Goal: Task Accomplishment & Management: Manage account settings

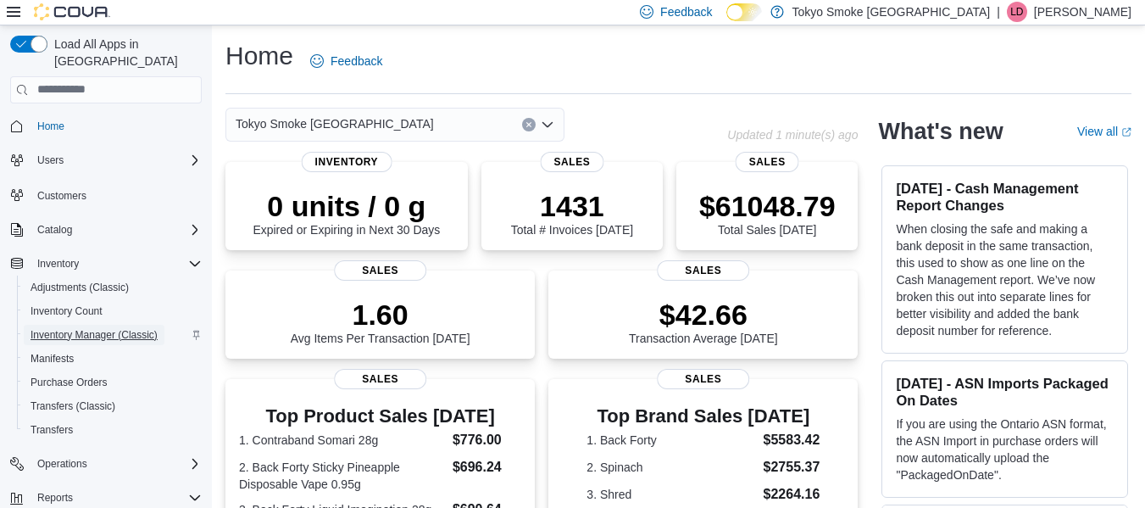
click at [93, 328] on span "Inventory Manager (Classic)" at bounding box center [94, 335] width 127 height 14
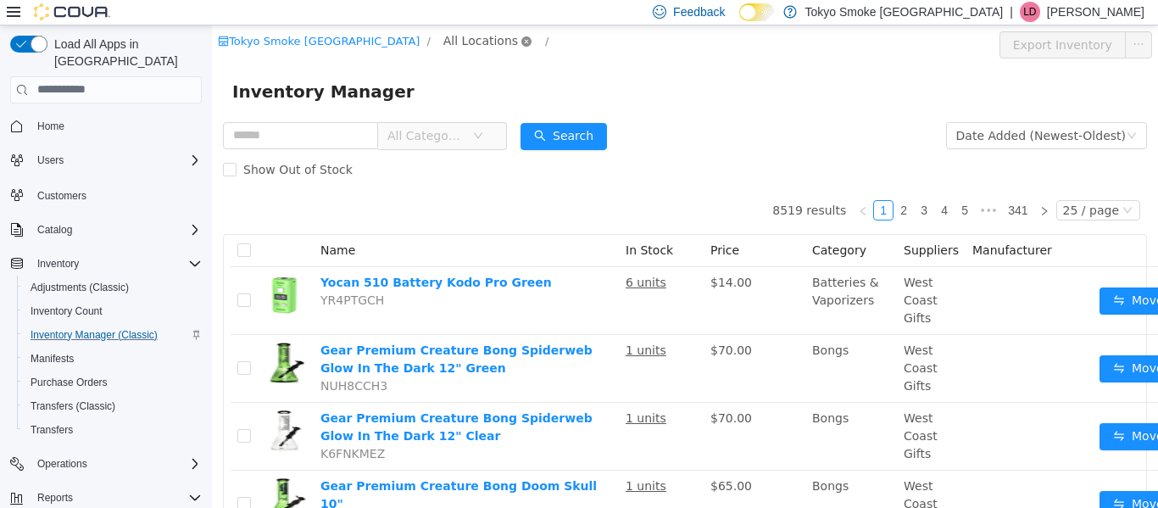
click at [521, 41] on icon "icon: close-circle" at bounding box center [526, 41] width 10 height 10
click at [443, 36] on span "All Locations" at bounding box center [480, 40] width 75 height 19
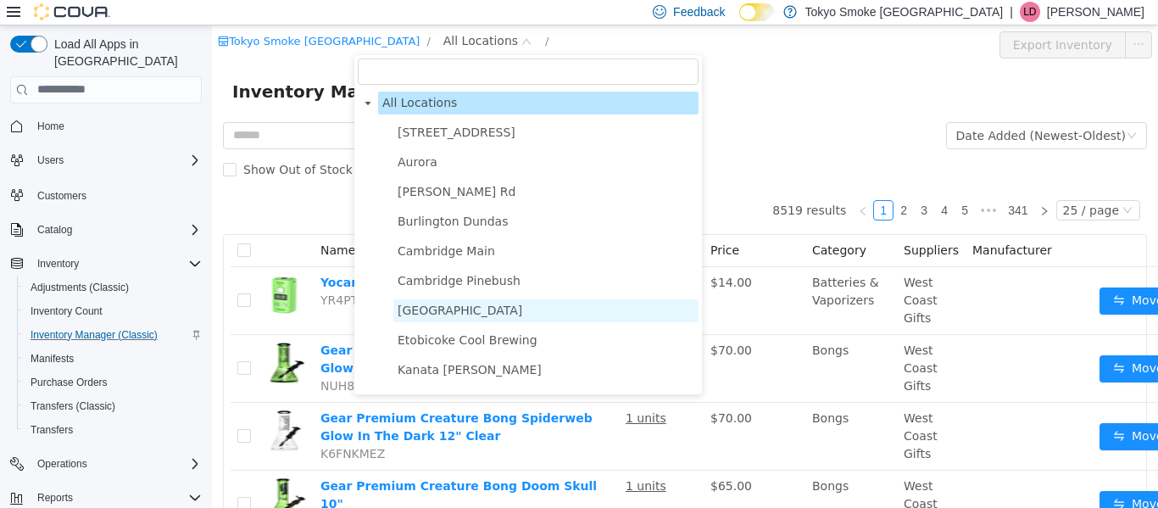
click at [457, 315] on span "[GEOGRAPHIC_DATA]" at bounding box center [460, 310] width 125 height 14
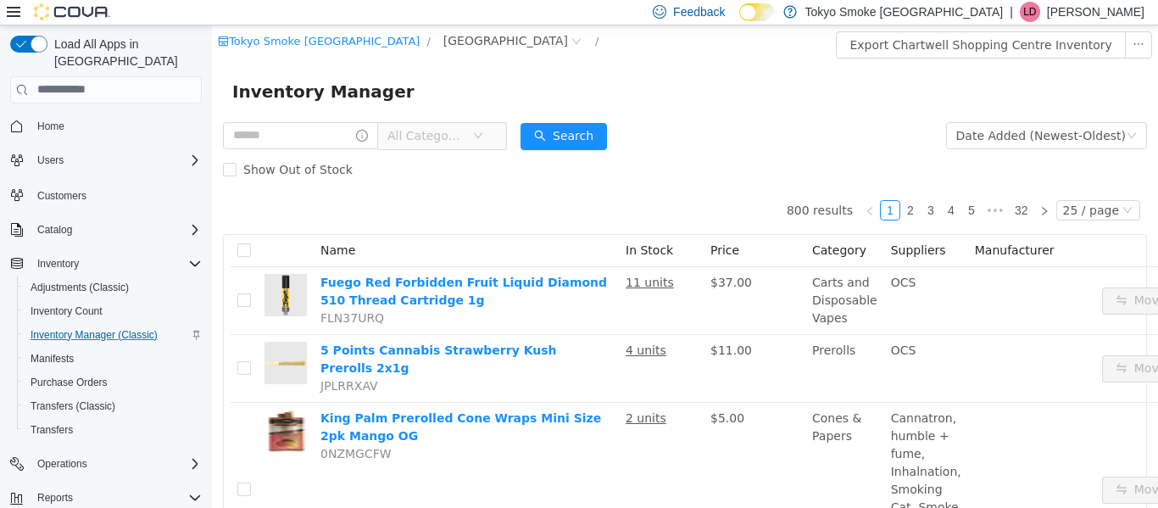
click at [483, 133] on icon "icon: down" at bounding box center [478, 135] width 10 height 10
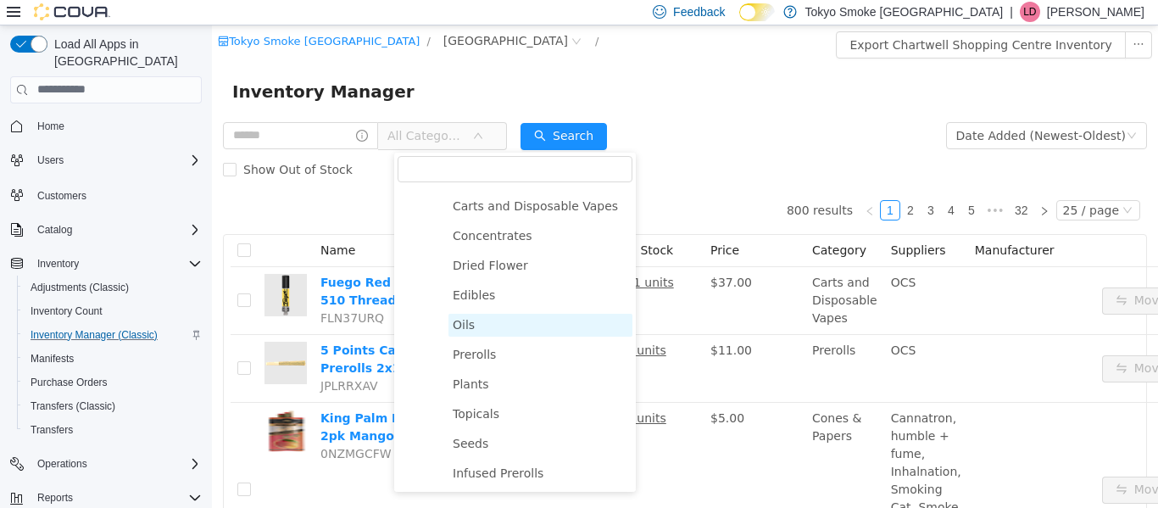
scroll to position [114, 0]
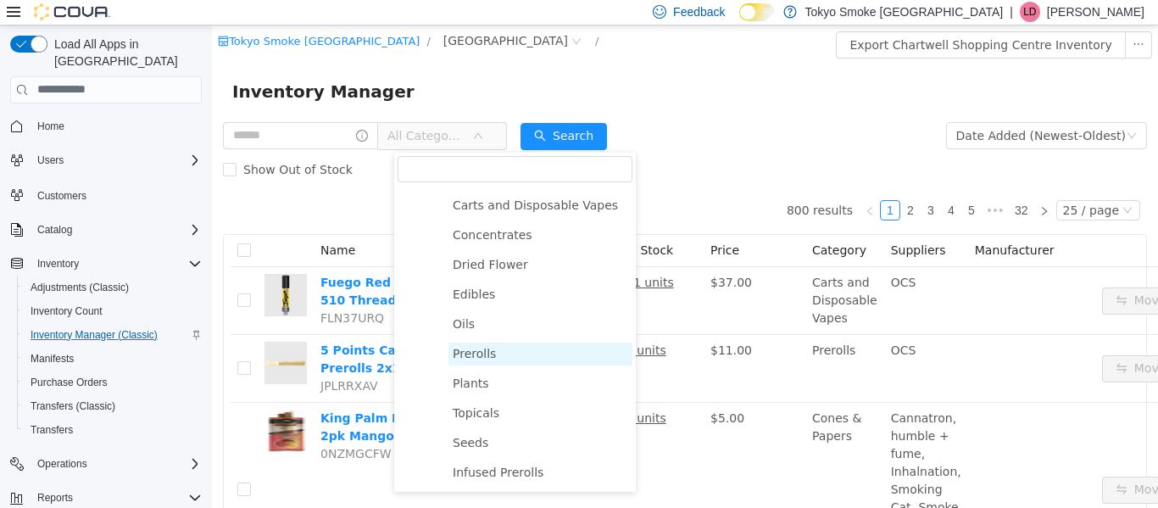
click at [470, 354] on span "Prerolls" at bounding box center [474, 353] width 43 height 14
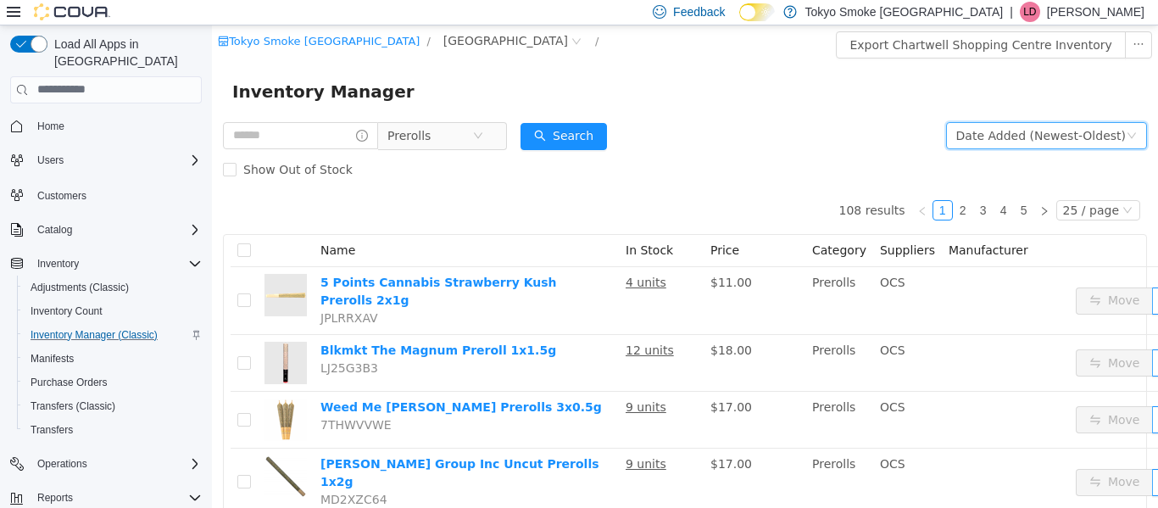
click at [1110, 133] on div "Date Added (Newest-Oldest)" at bounding box center [1041, 134] width 170 height 25
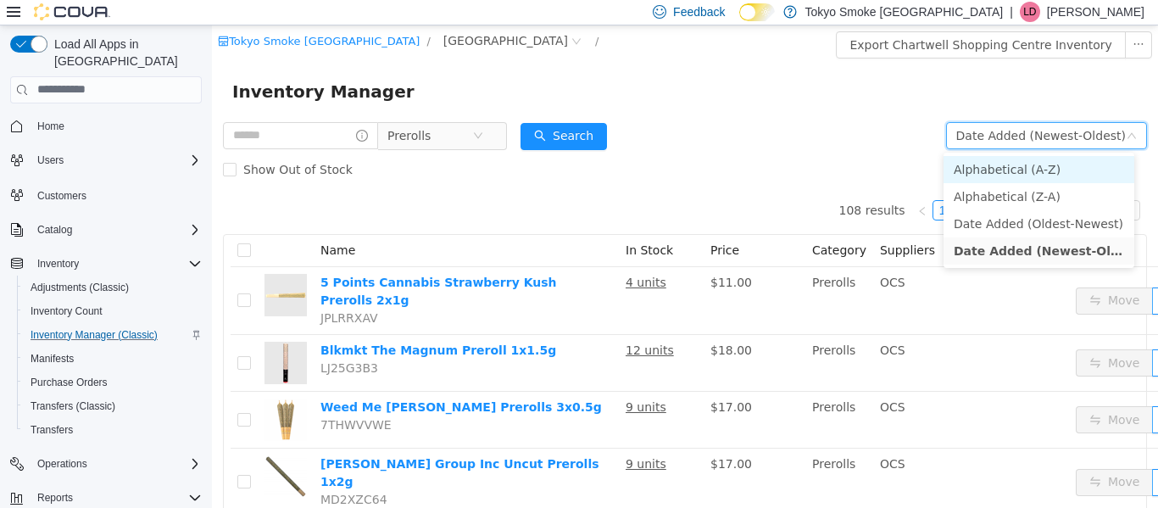
click at [1010, 173] on li "Alphabetical (A-Z)" at bounding box center [1039, 168] width 191 height 27
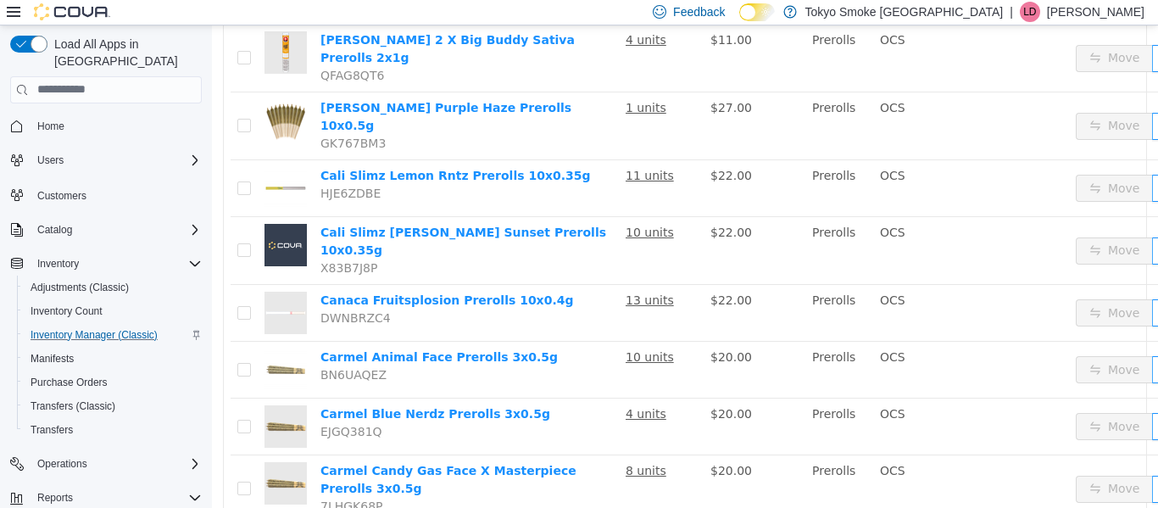
scroll to position [1251, 0]
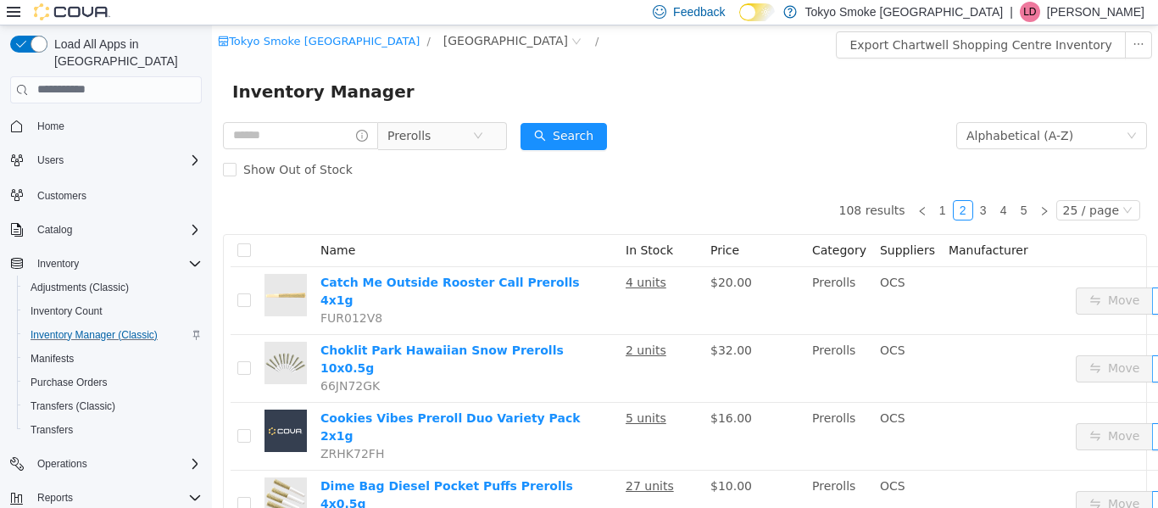
scroll to position [78, 0]
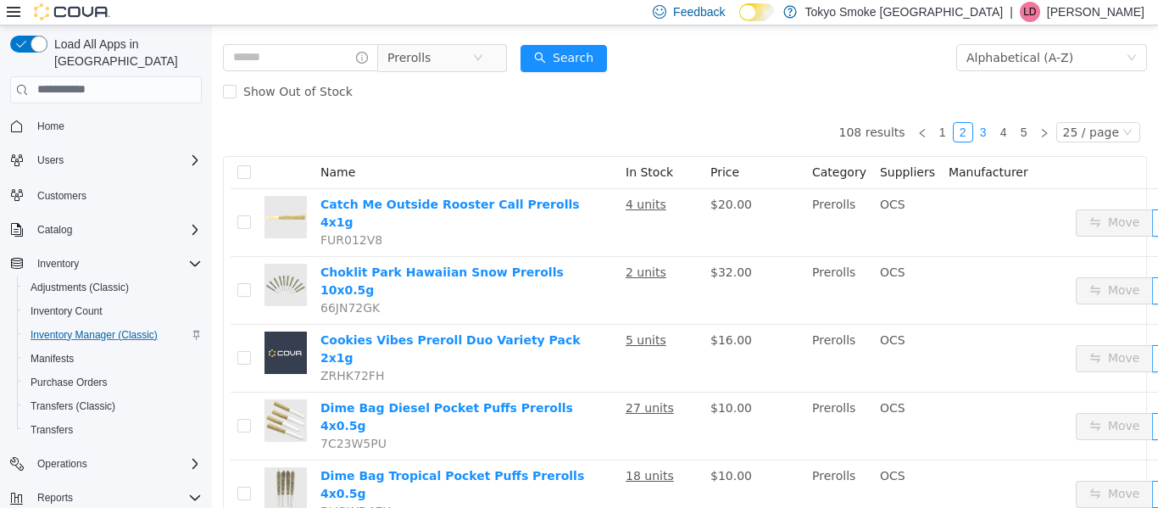
click at [978, 127] on link "3" at bounding box center [983, 131] width 19 height 19
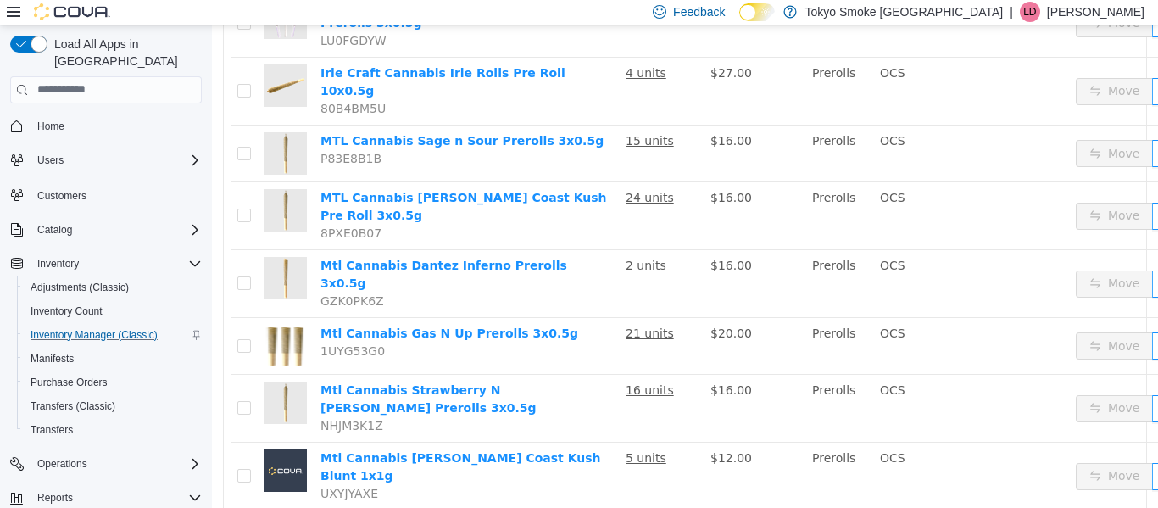
scroll to position [403, 0]
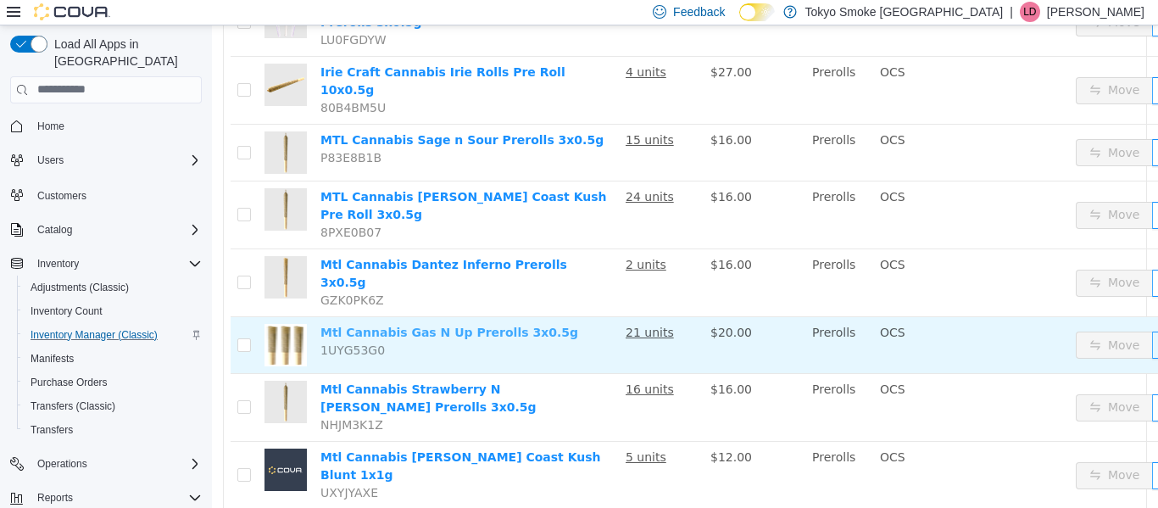
click at [420, 325] on link "Mtl Cannabis Gas N Up Prerolls 3x0.5g" at bounding box center [449, 332] width 258 height 14
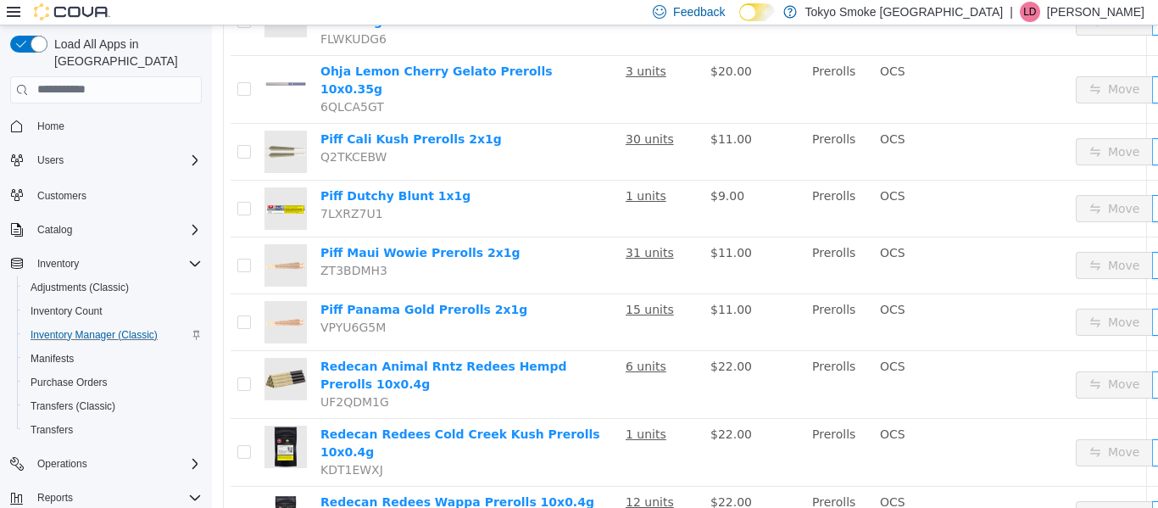
scroll to position [1251, 0]
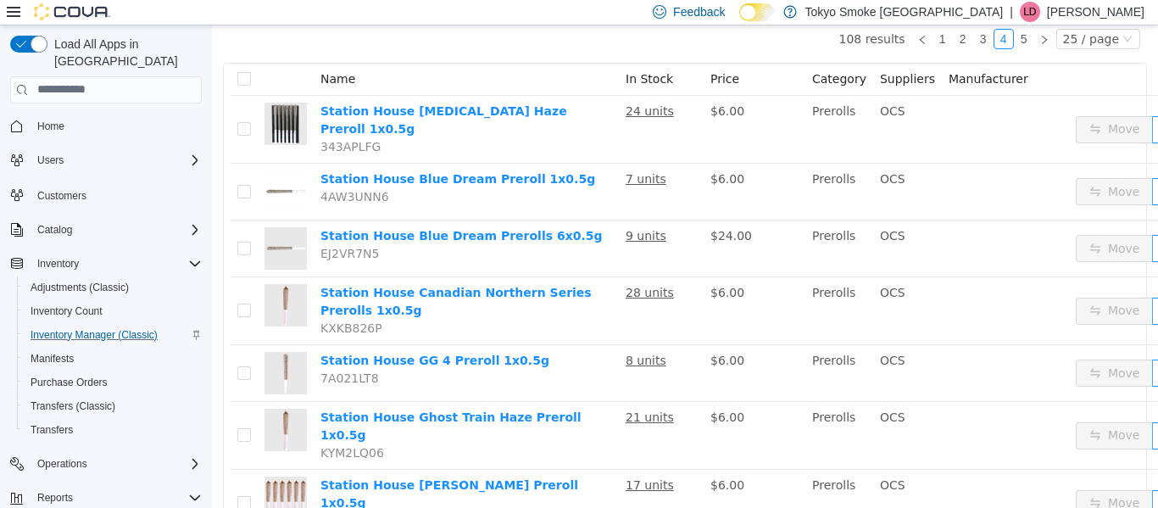
scroll to position [170, 0]
click at [1025, 40] on link "5" at bounding box center [1024, 39] width 19 height 19
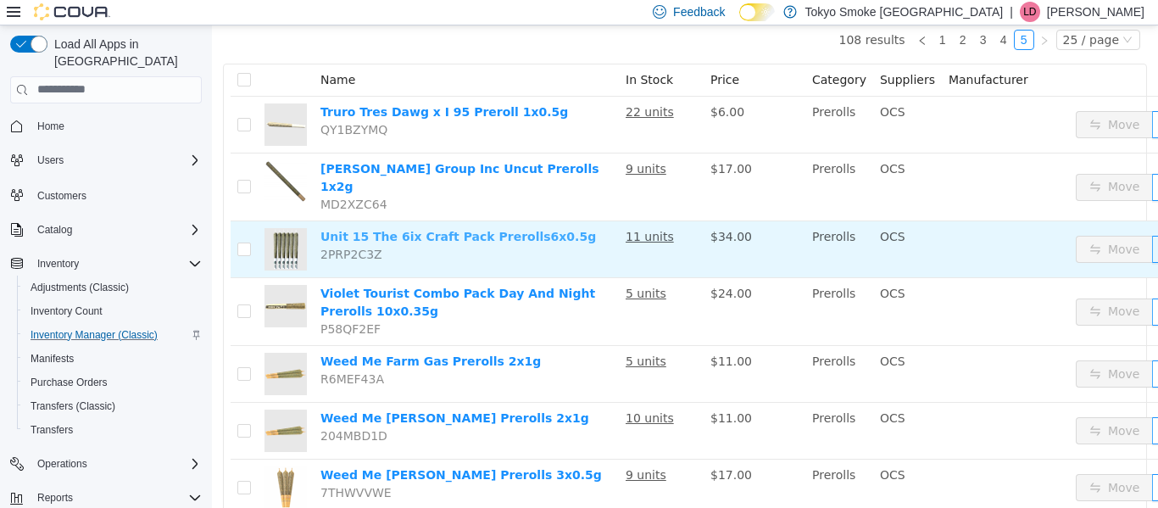
click at [488, 229] on link "Unit 15 The 6ix Craft Pack Prerolls6x0.5g" at bounding box center [458, 236] width 276 height 14
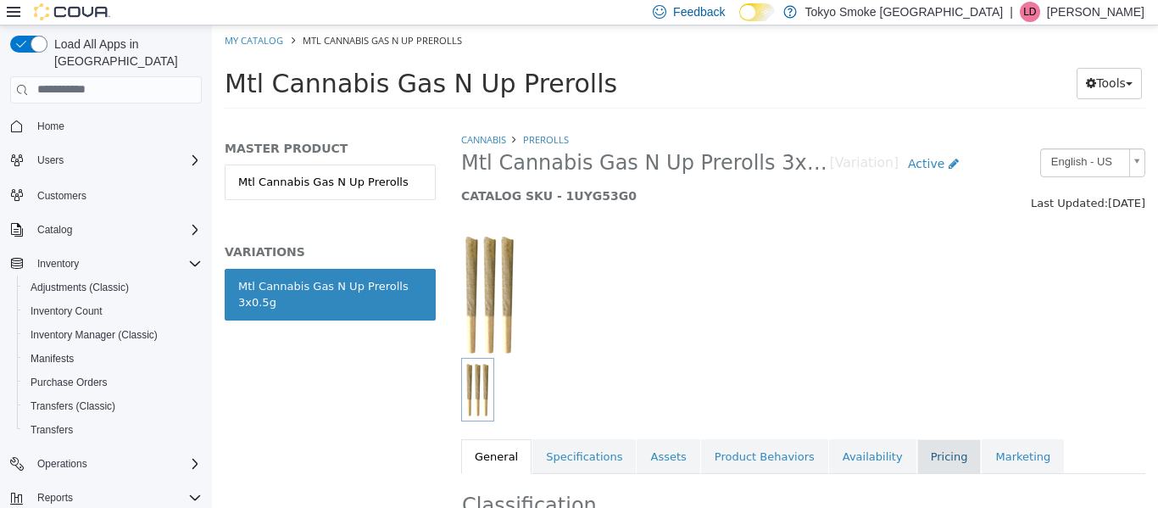
click at [917, 449] on link "Pricing" at bounding box center [949, 456] width 64 height 36
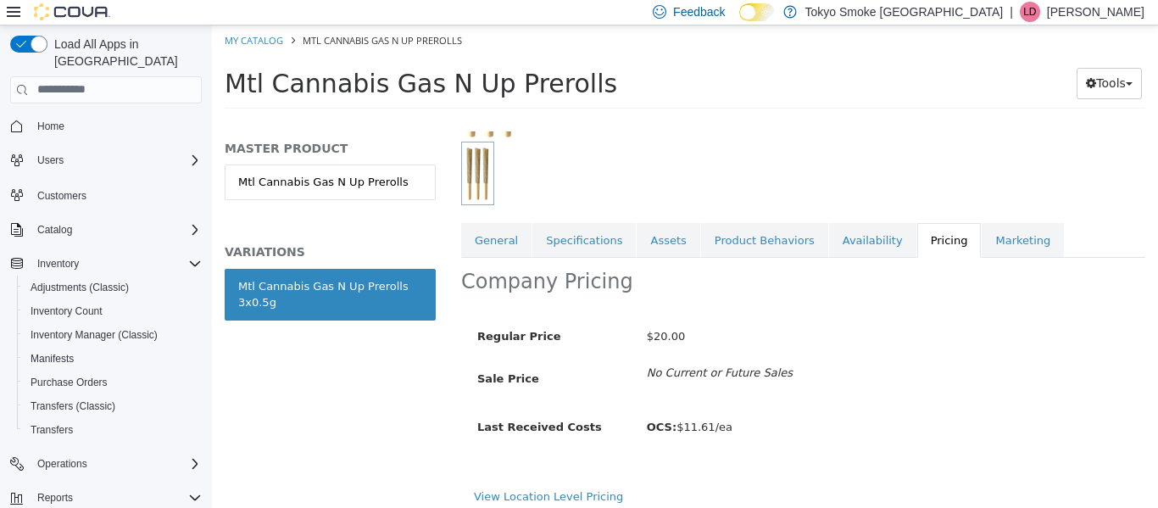
scroll to position [226, 0]
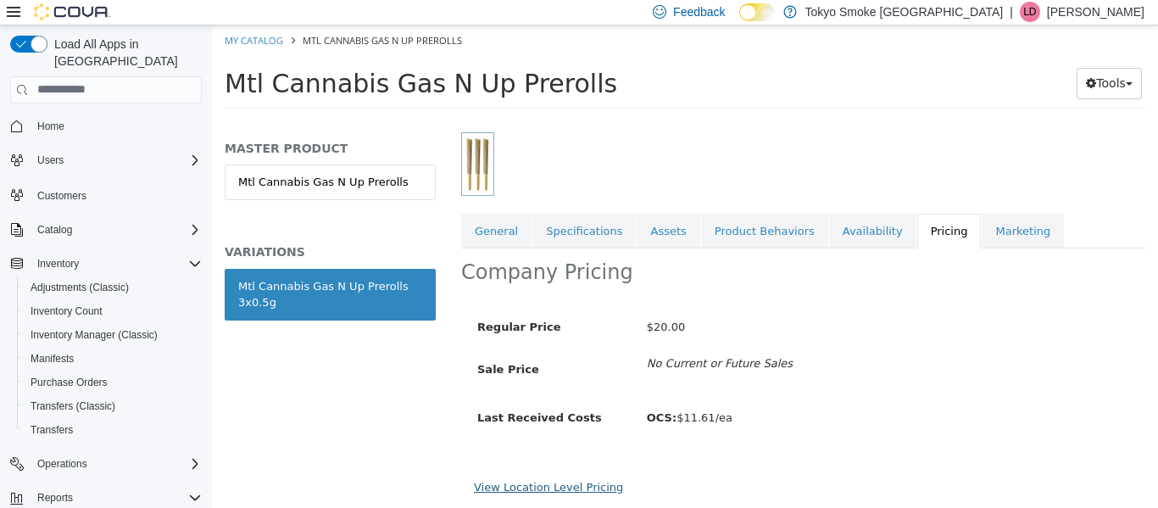
click at [540, 481] on link "View Location Level Pricing" at bounding box center [548, 486] width 149 height 13
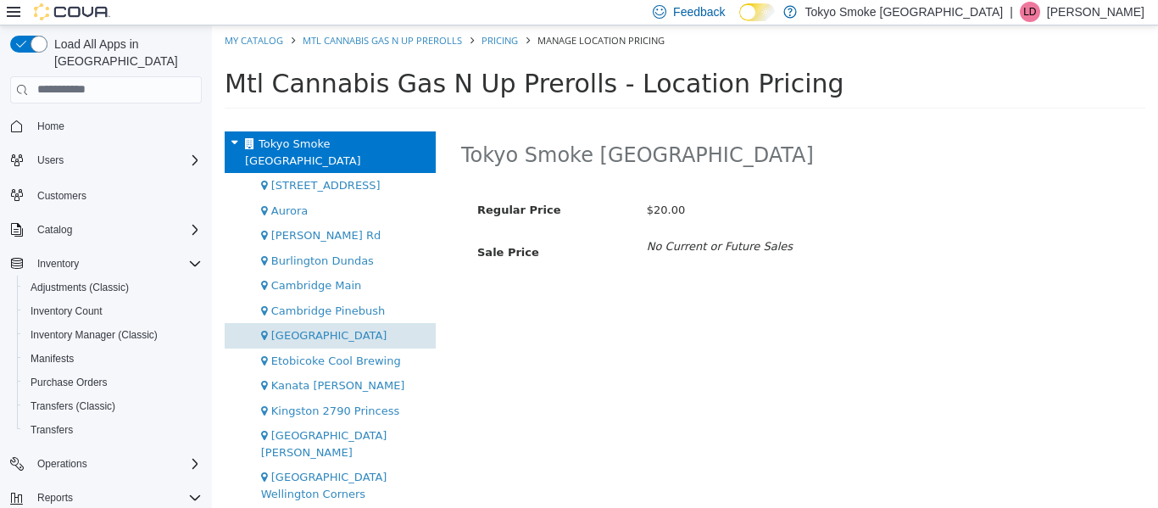
click at [311, 328] on span "[GEOGRAPHIC_DATA]" at bounding box center [329, 334] width 116 height 13
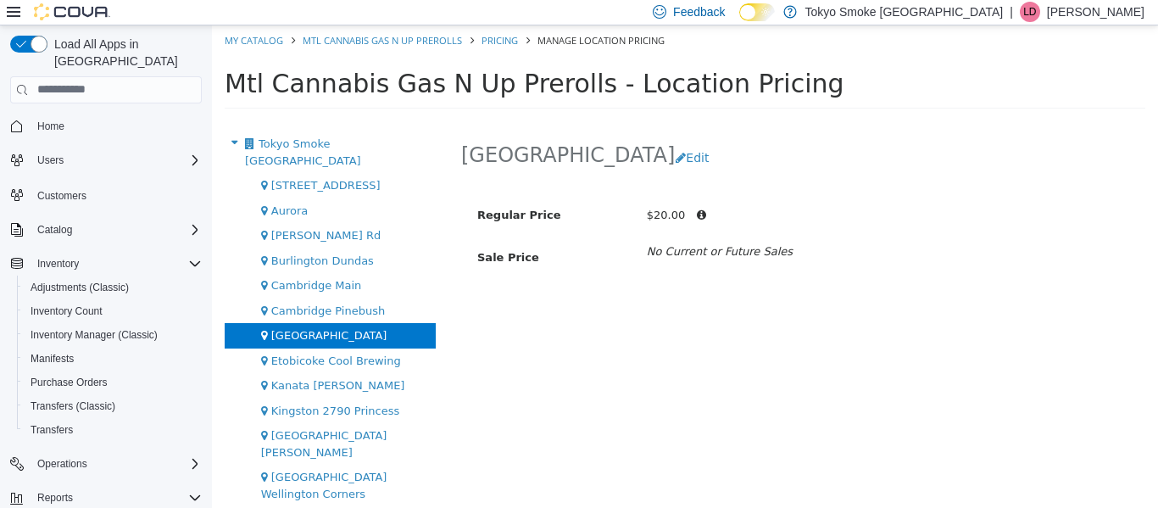
click at [319, 328] on span "[GEOGRAPHIC_DATA]" at bounding box center [329, 334] width 116 height 13
click at [715, 149] on button "Edit" at bounding box center [696, 157] width 43 height 31
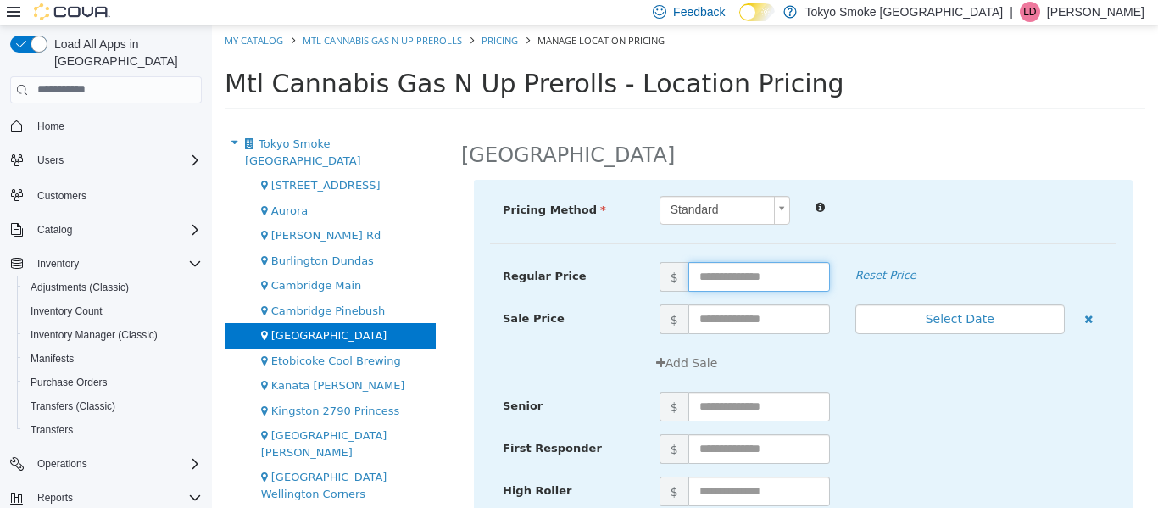
click at [724, 278] on input "text" at bounding box center [759, 276] width 142 height 30
type input "*****"
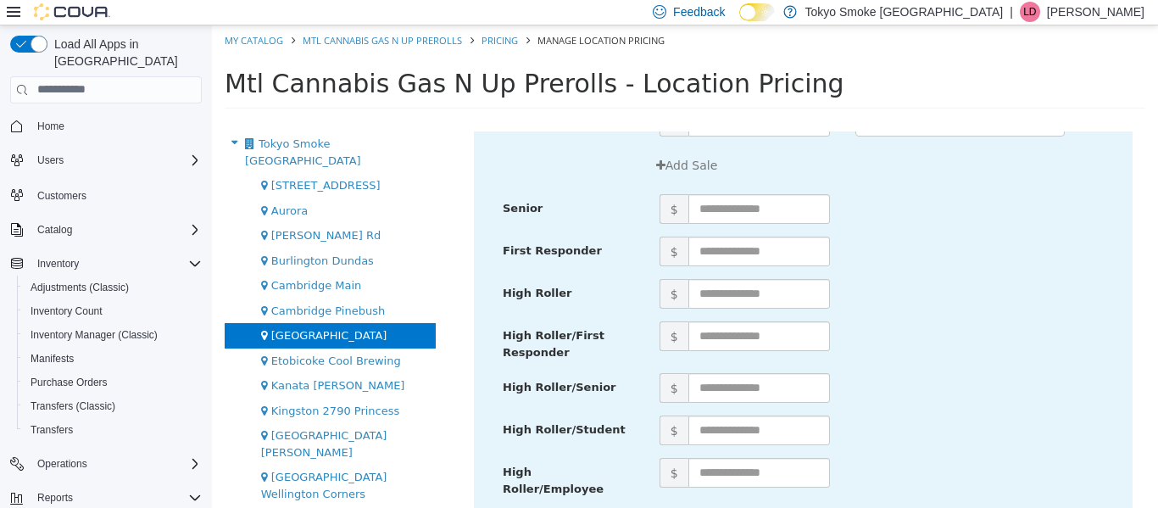
scroll to position [297, 0]
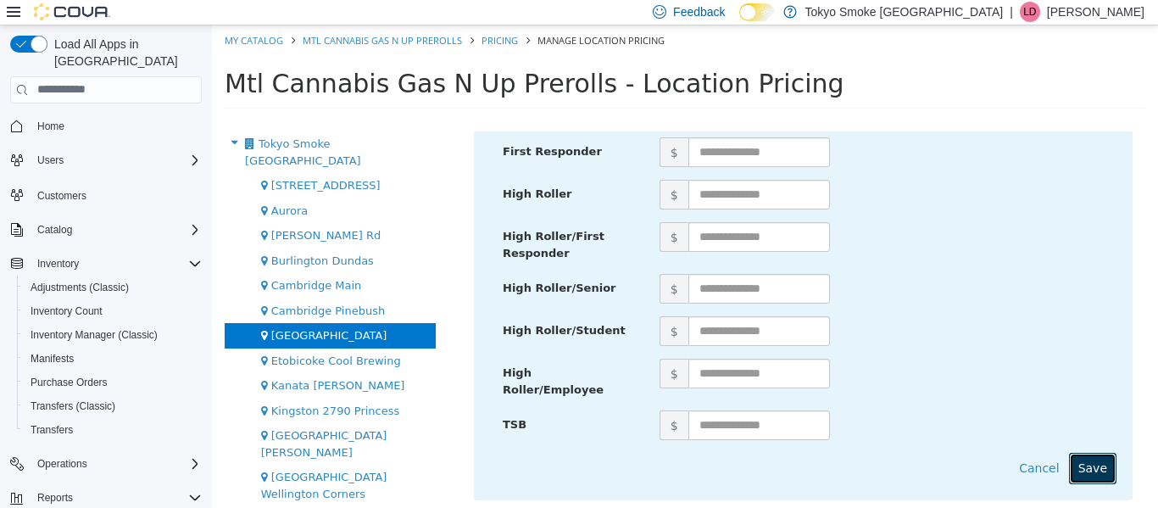
click at [1082, 459] on button "Save" at bounding box center [1092, 467] width 47 height 31
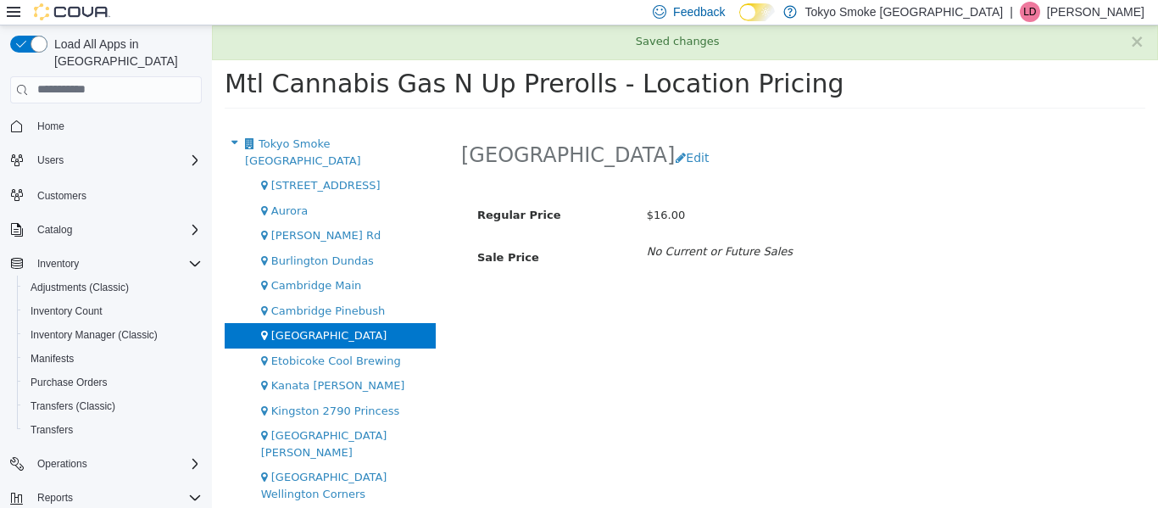
scroll to position [0, 0]
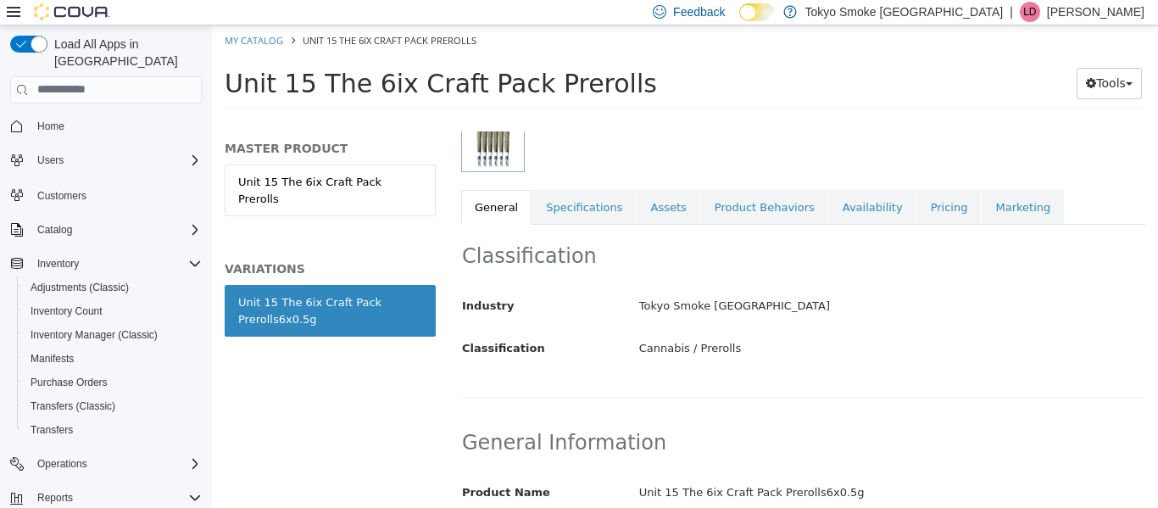
scroll to position [248, 0]
click at [918, 215] on link "Pricing" at bounding box center [949, 209] width 64 height 36
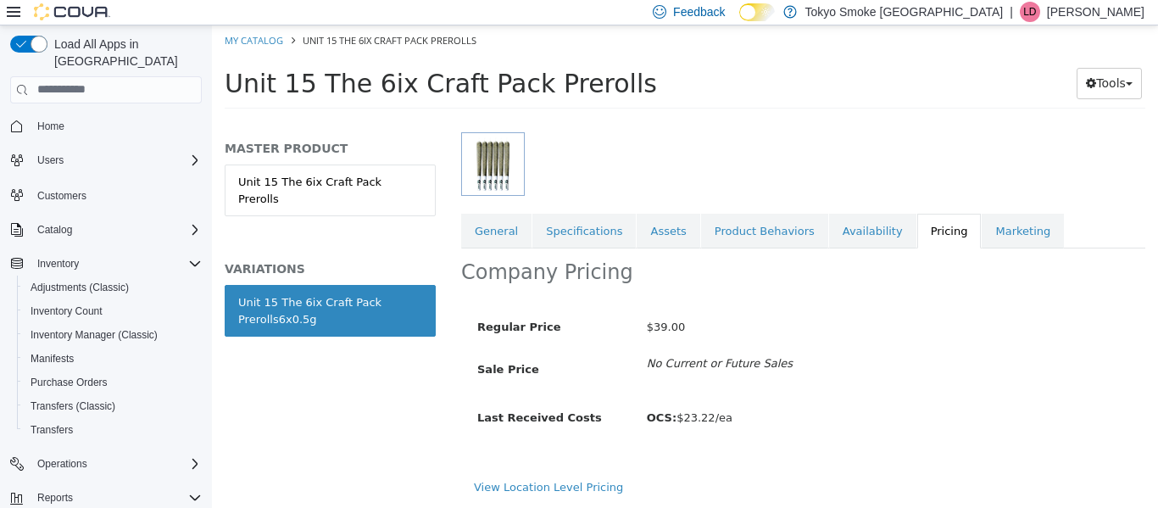
scroll to position [226, 0]
click at [539, 484] on link "View Location Level Pricing" at bounding box center [548, 486] width 149 height 13
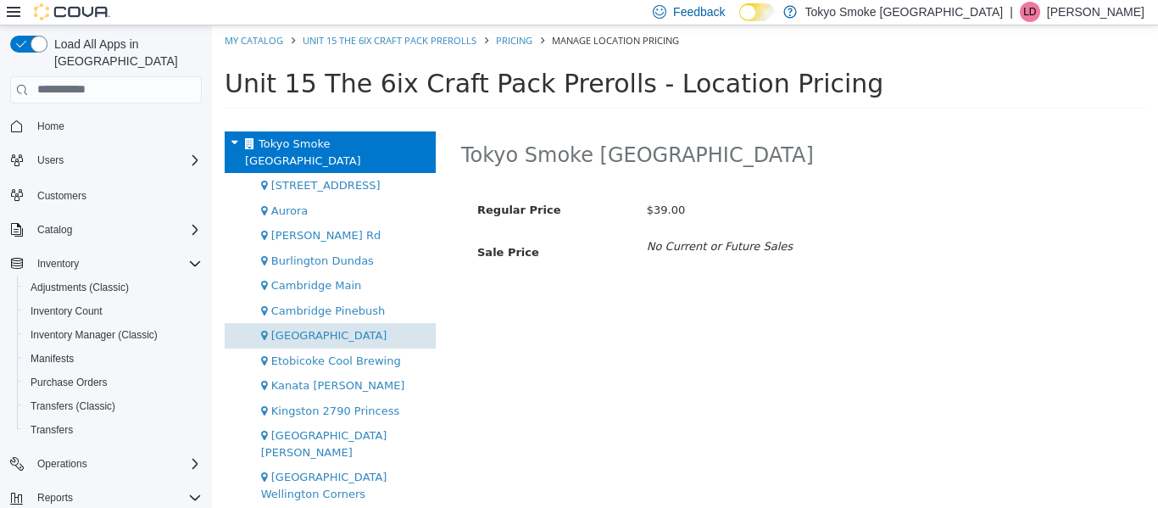
click at [331, 328] on span "[GEOGRAPHIC_DATA]" at bounding box center [329, 334] width 116 height 13
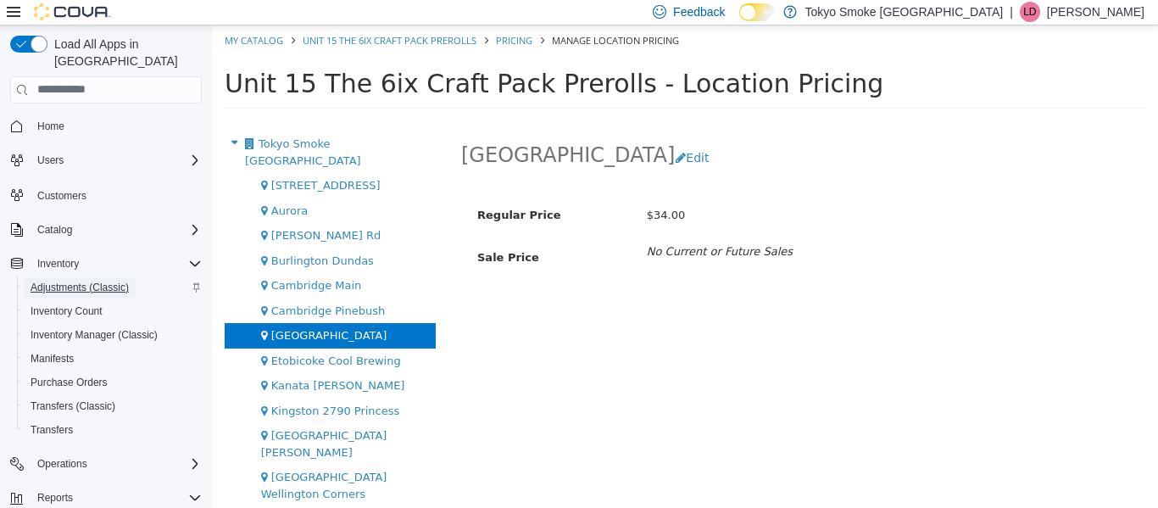
click at [81, 281] on span "Adjustments (Classic)" at bounding box center [80, 288] width 98 height 14
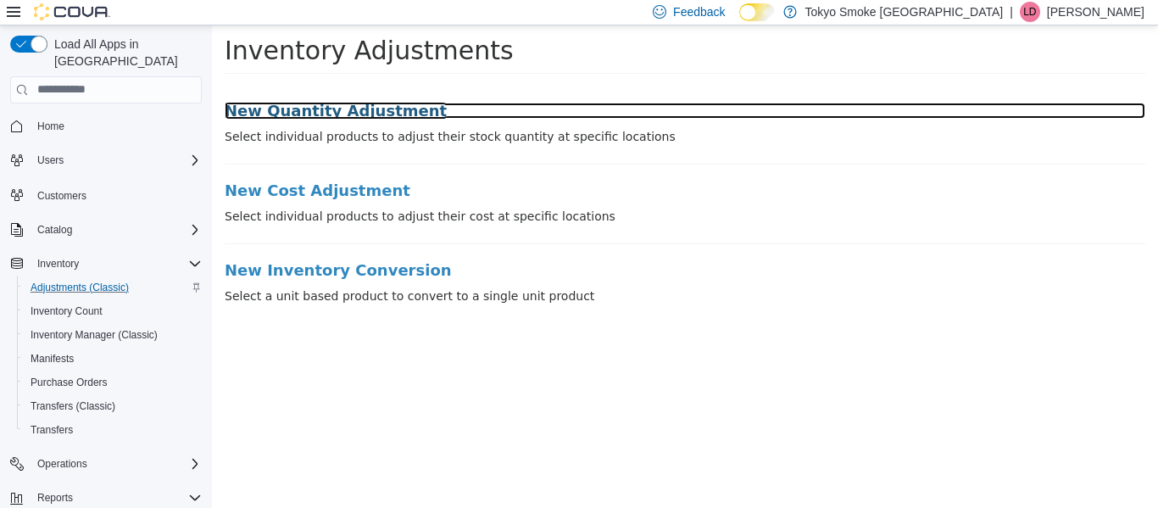
click at [289, 111] on h3 "New Quantity Adjustment" at bounding box center [685, 110] width 921 height 17
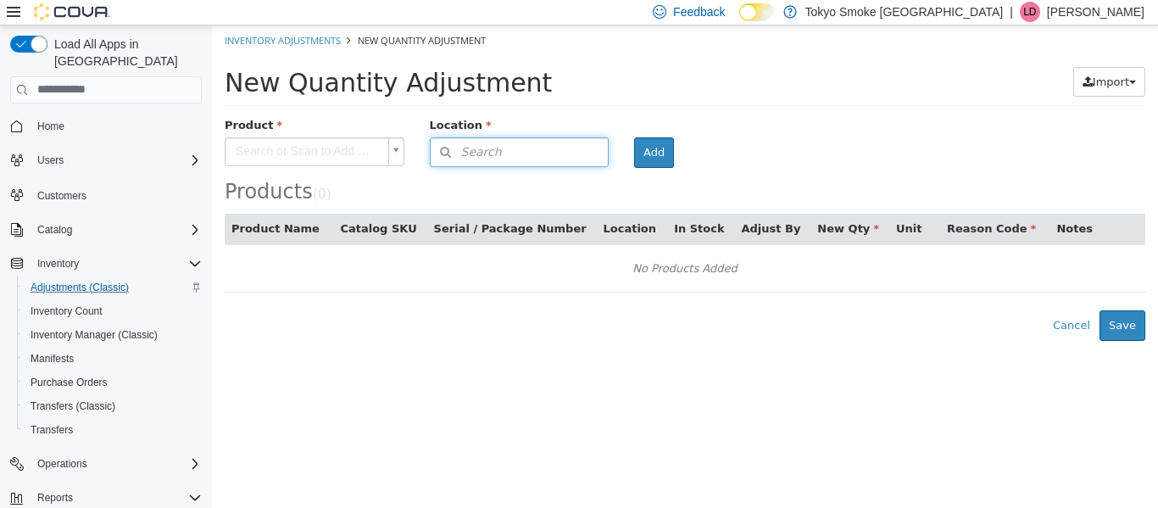
click at [460, 159] on span "Search" at bounding box center [466, 151] width 71 height 18
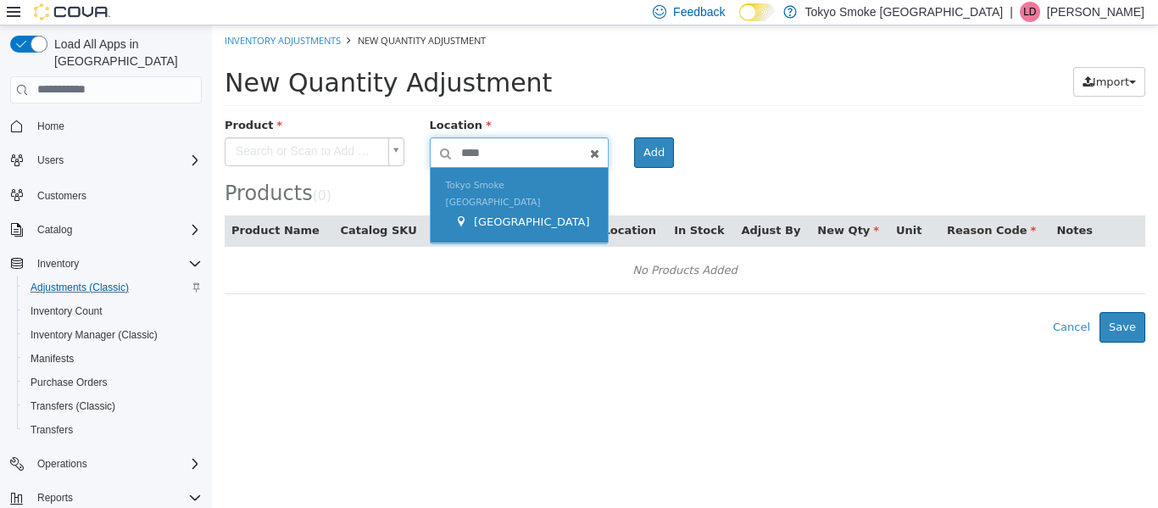
type input "****"
click at [507, 218] on div "[GEOGRAPHIC_DATA]" at bounding box center [523, 221] width 139 height 17
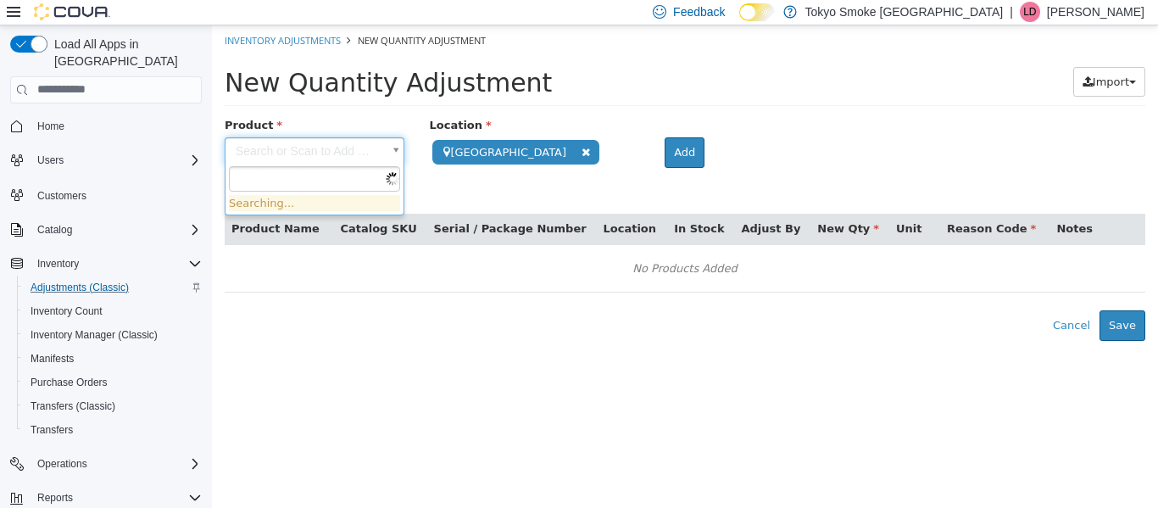
click at [282, 146] on body "**********" at bounding box center [685, 182] width 946 height 315
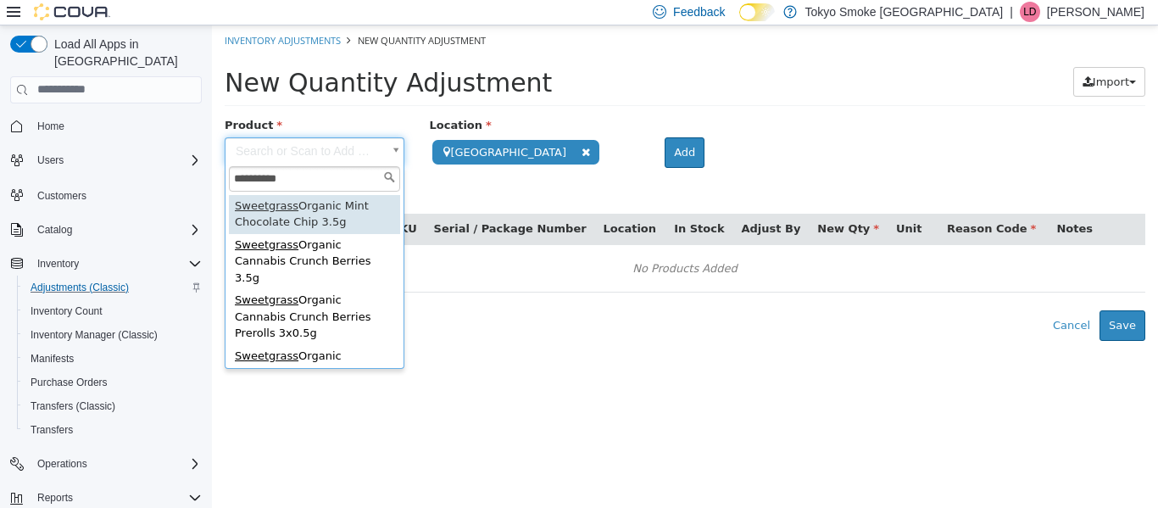
type input "**********"
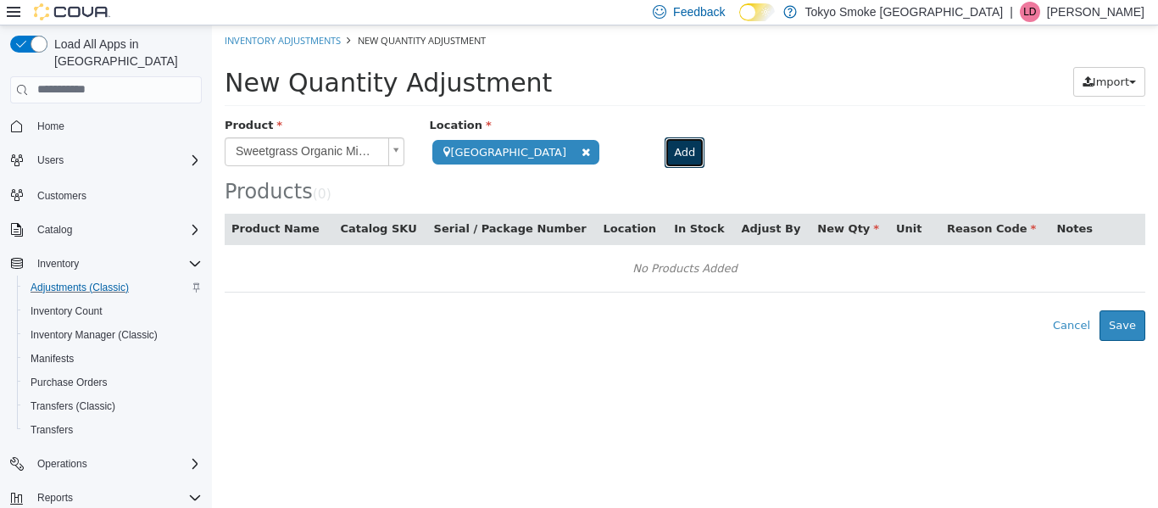
click at [703, 149] on button "Add" at bounding box center [685, 151] width 40 height 31
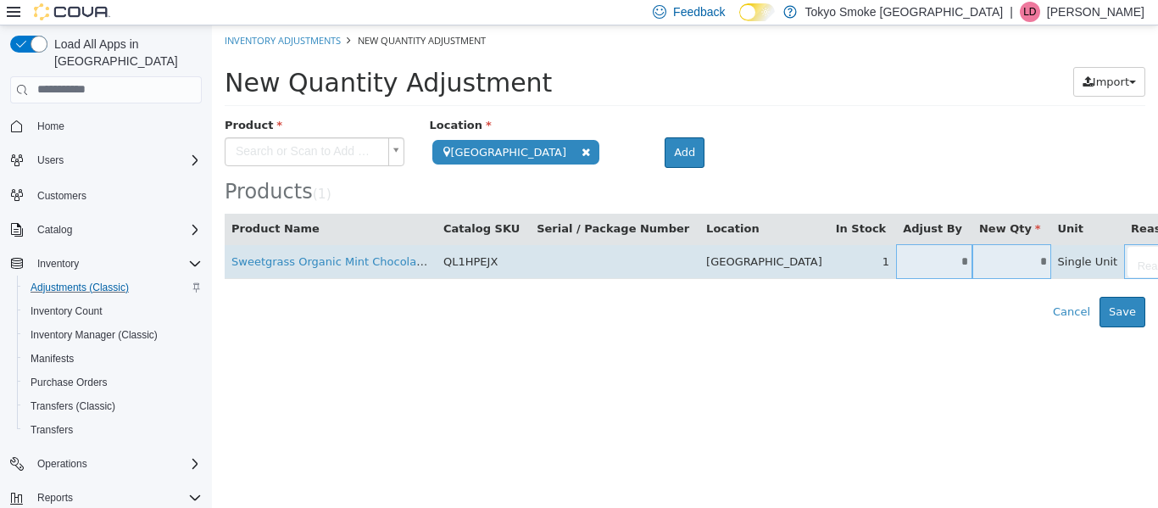
click at [898, 264] on input "*" at bounding box center [934, 260] width 76 height 13
type input "**"
type input "*"
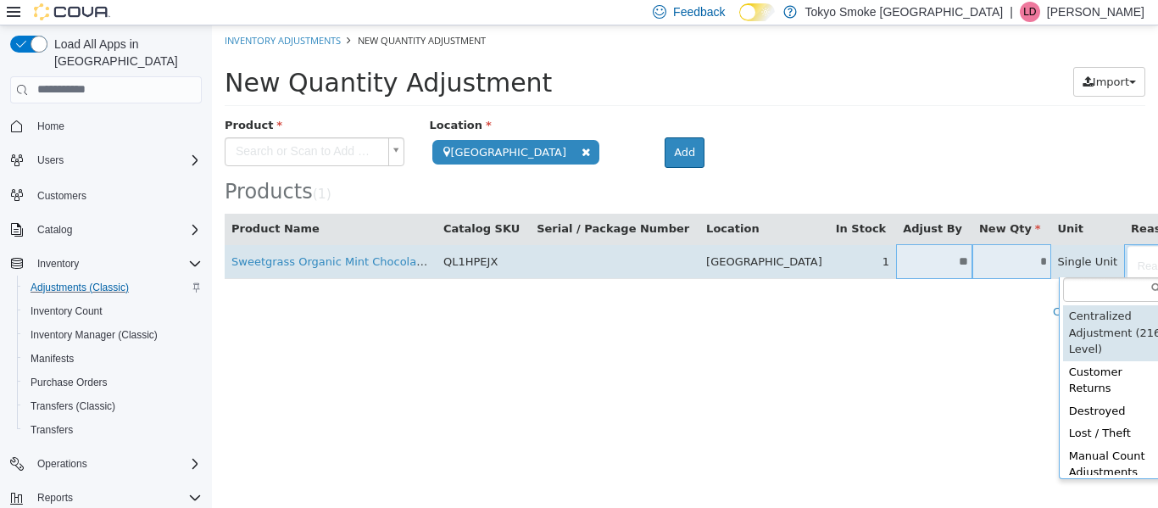
click at [1088, 259] on body "**********" at bounding box center [685, 176] width 946 height 302
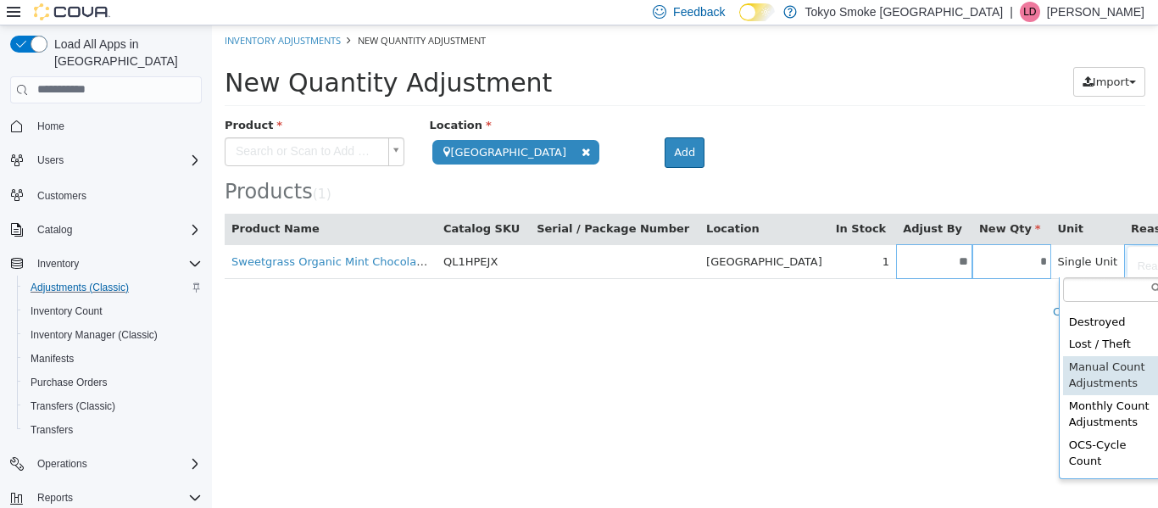
scroll to position [0, 9]
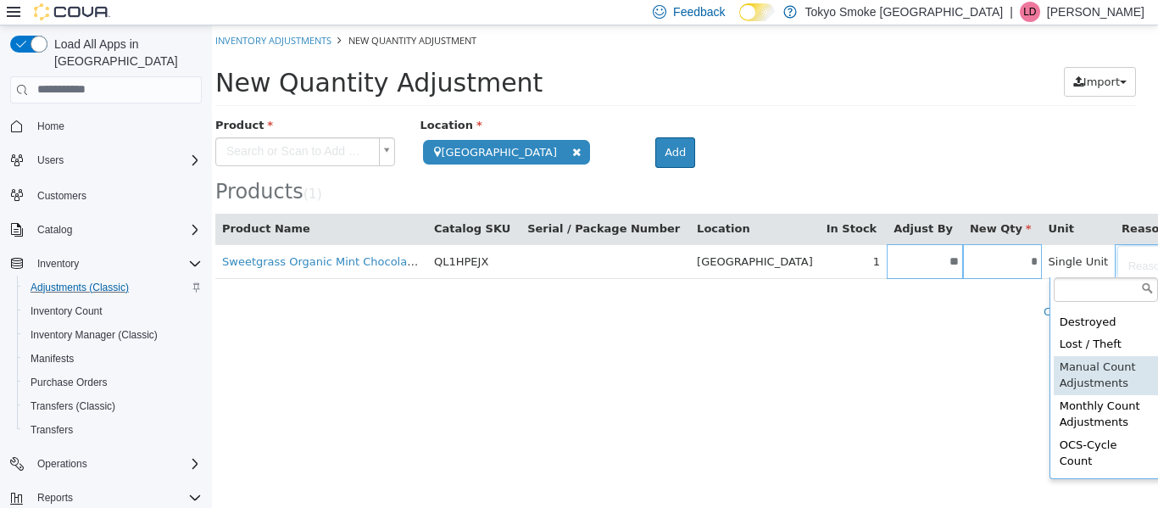
type input "**********"
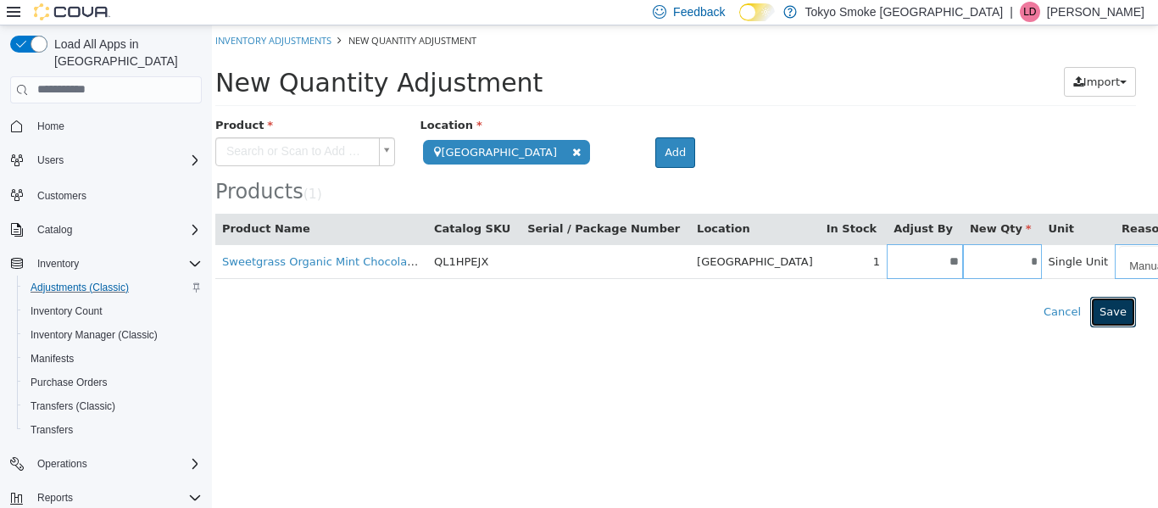
click at [1103, 309] on button "Save" at bounding box center [1113, 311] width 46 height 31
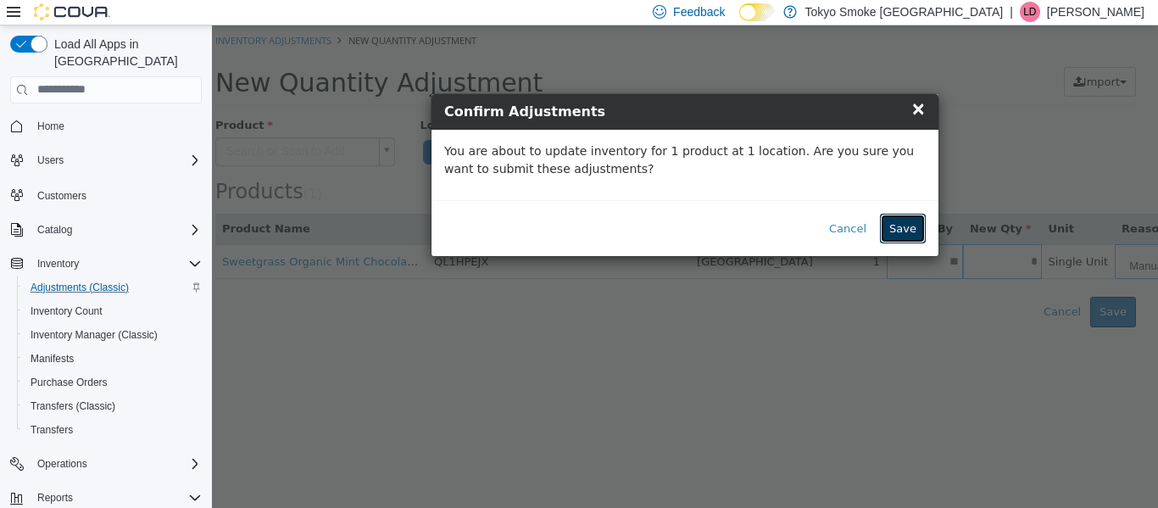
click at [899, 231] on button "Save" at bounding box center [903, 228] width 46 height 31
